Goal: Find specific page/section: Find specific page/section

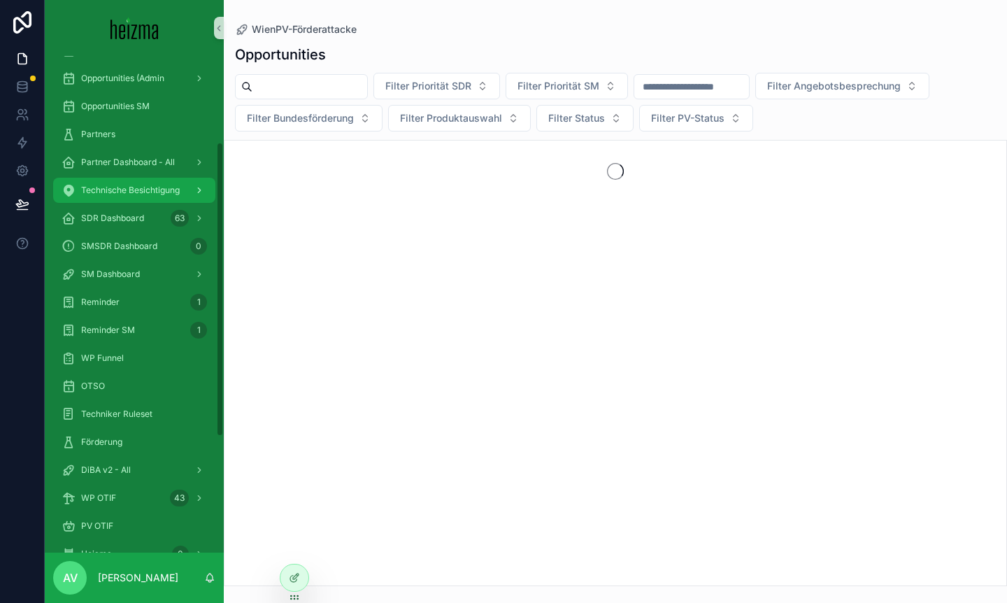
scroll to position [340, 0]
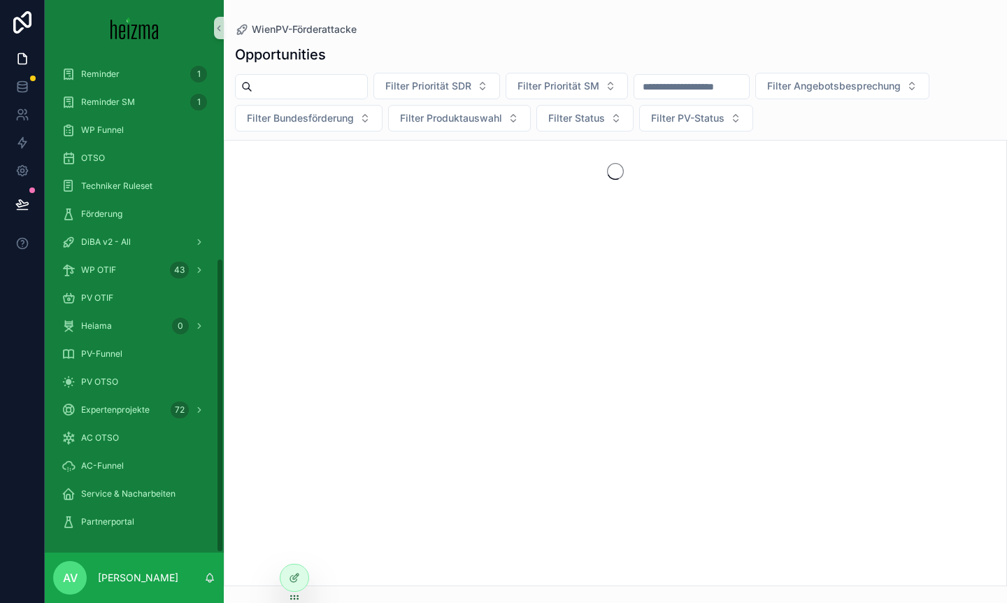
click at [115, 395] on div "PV OTSO" at bounding box center [134, 382] width 179 height 28
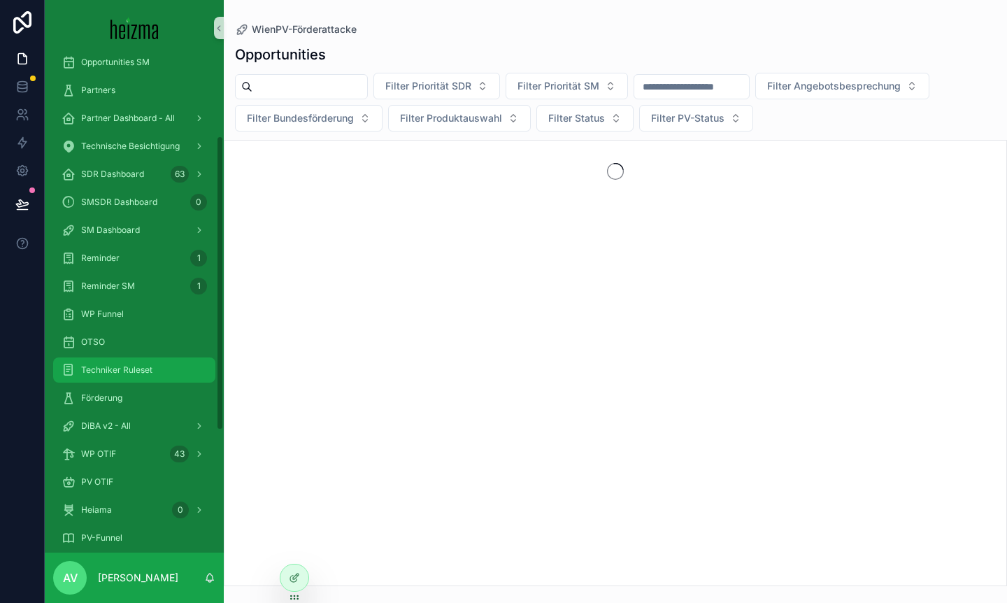
scroll to position [114, 0]
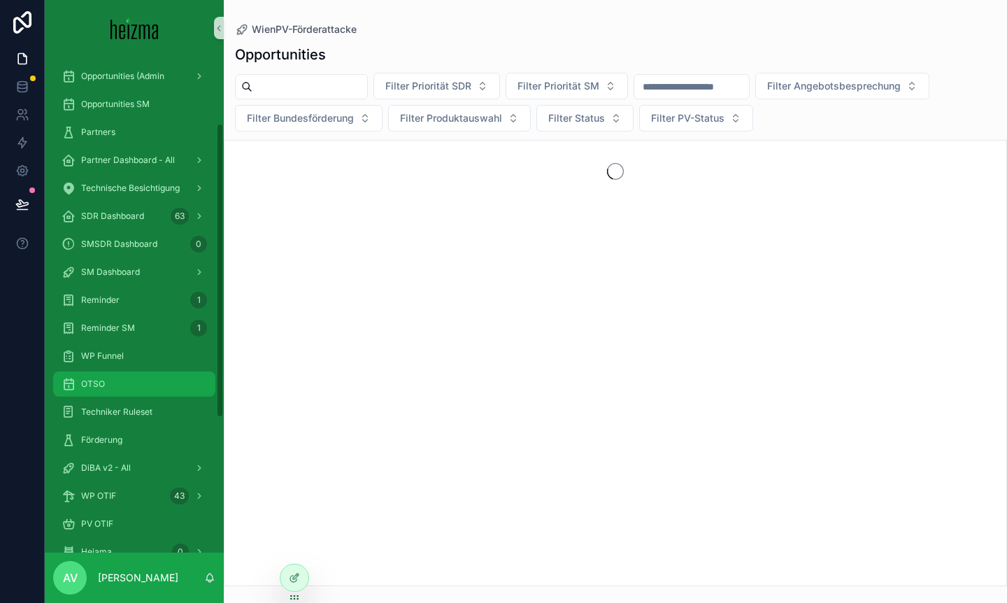
click at [120, 382] on div "OTSO" at bounding box center [134, 384] width 145 height 22
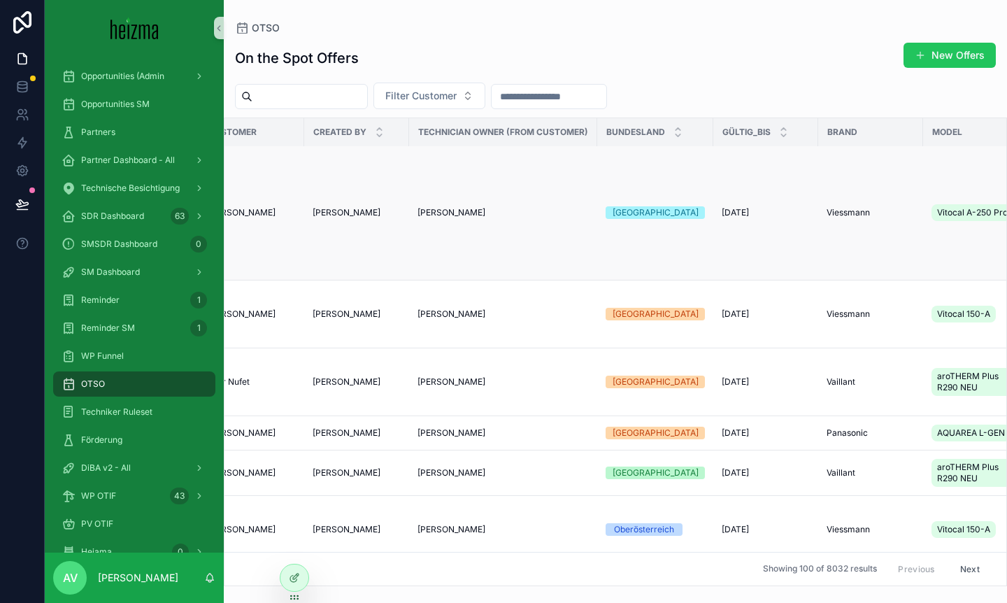
scroll to position [2, 485]
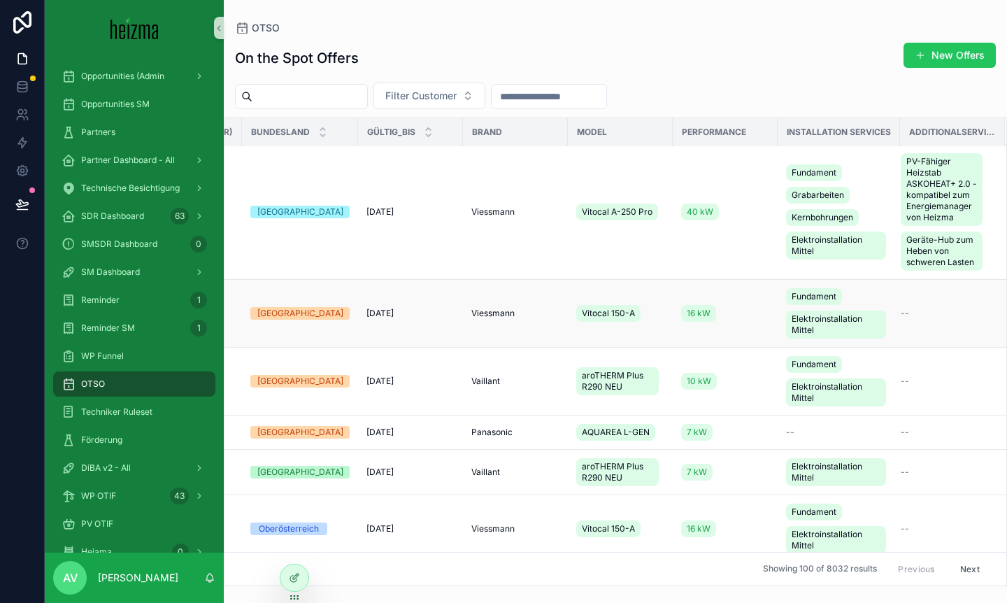
click at [520, 301] on td "Viessmann" at bounding box center [515, 314] width 105 height 68
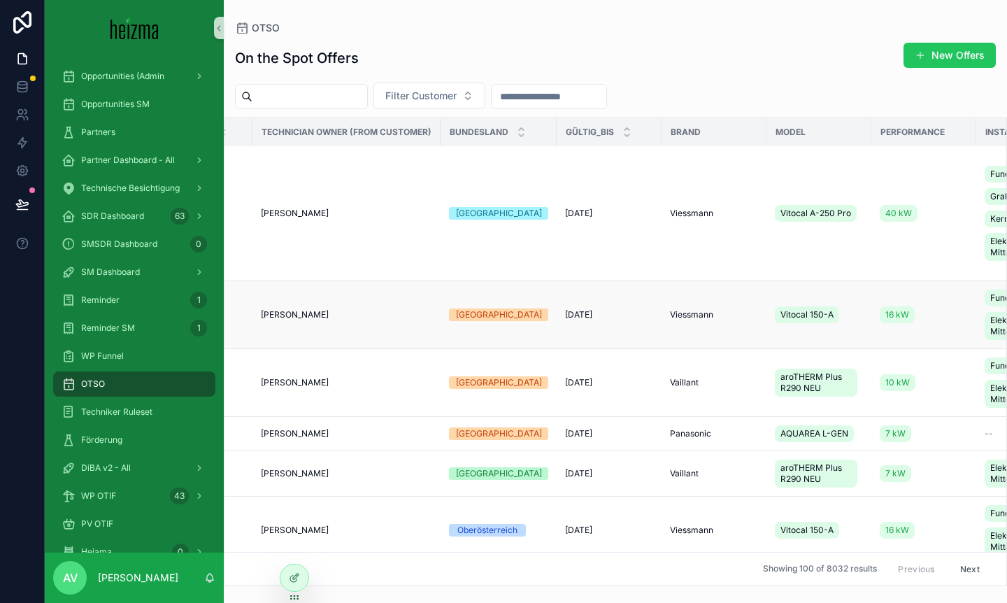
scroll to position [1, 0]
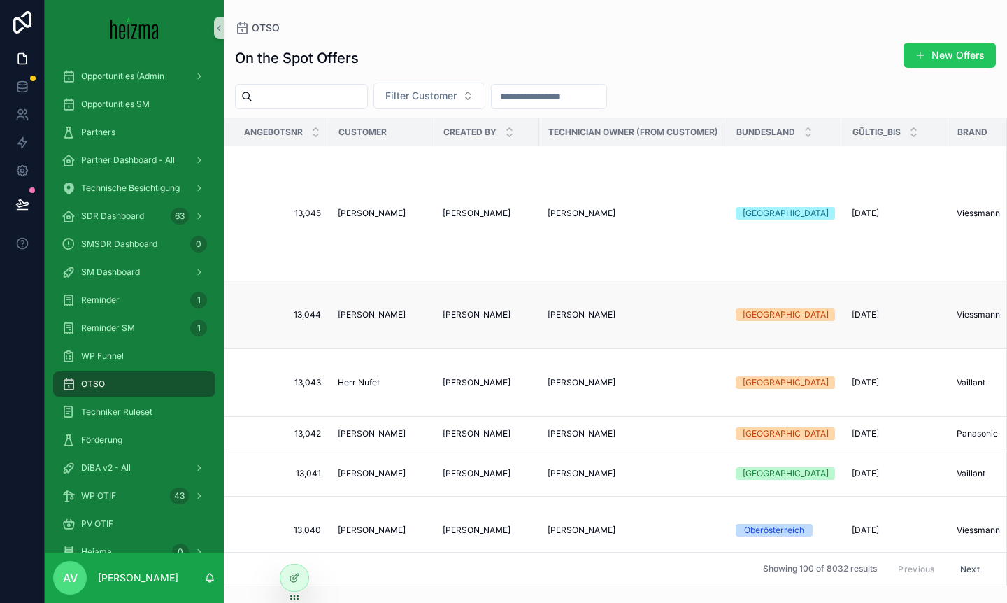
click at [383, 324] on td "Hardev Bhamra" at bounding box center [381, 315] width 105 height 68
click at [382, 315] on span "Hardev Bhamra" at bounding box center [372, 314] width 68 height 11
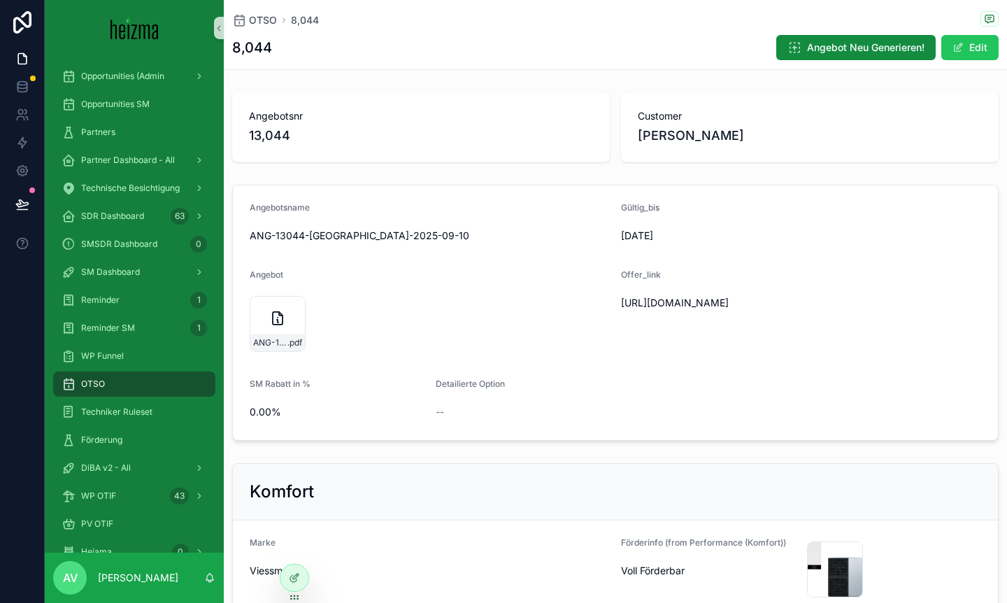
click at [718, 307] on span "https://docs.google.com/document/d/1yJix_BvMnK-aRdSSgE4wJSzgOCWudpUy2LV8eWrffs4…" at bounding box center [739, 303] width 236 height 14
click at [717, 307] on span "https://docs.google.com/document/d/1yJix_BvMnK-aRdSSgE4wJSzgOCWudpUy2LV8eWrffs4…" at bounding box center [739, 303] width 236 height 14
copy span "https://docs.google.com/document/d/1yJix_BvMnK-aRdSSgE4wJSzgOCWudpUy2LV8eWrffs4…"
